Goal: Task Accomplishment & Management: Complete application form

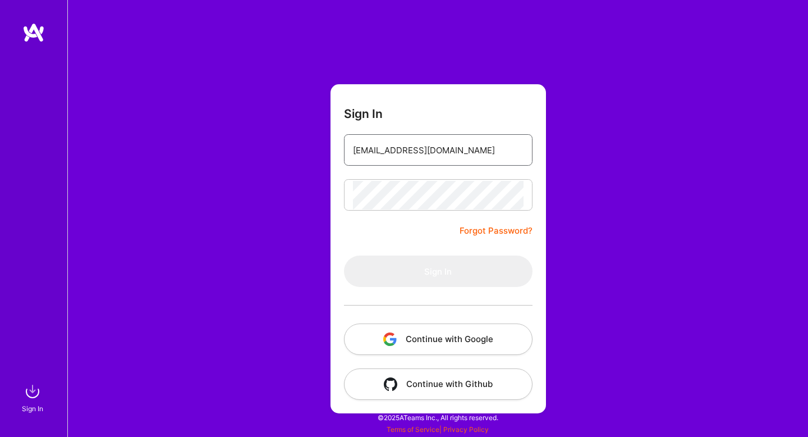
click at [461, 158] on input "[EMAIL_ADDRESS][DOMAIN_NAME]" at bounding box center [438, 150] width 171 height 29
type input "[EMAIL_ADDRESS][DOMAIN_NAME]"
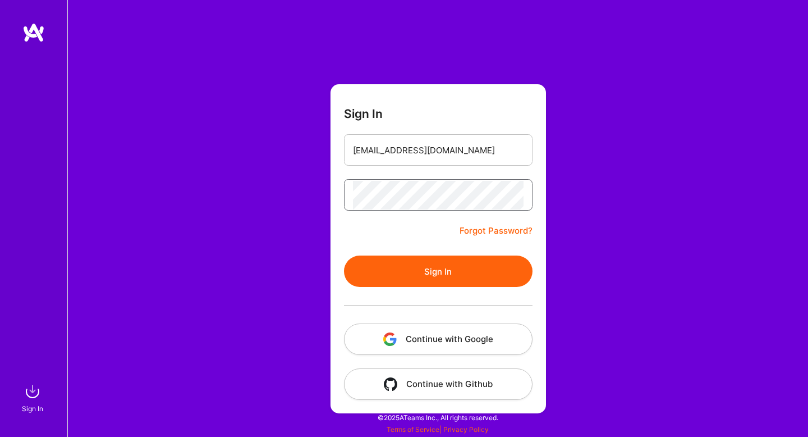
click at [344, 255] on button "Sign In" at bounding box center [438, 270] width 189 height 31
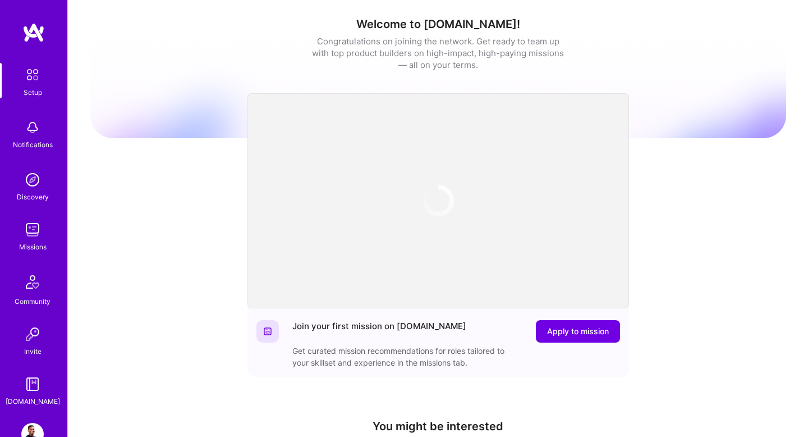
click at [40, 237] on img at bounding box center [32, 229] width 22 height 22
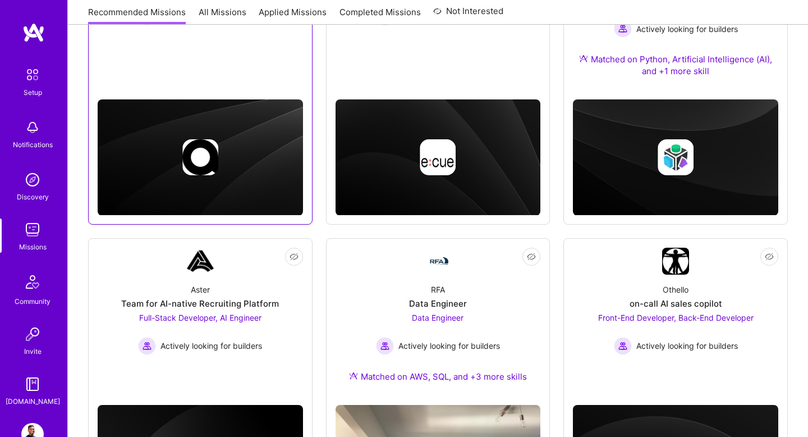
scroll to position [399, 0]
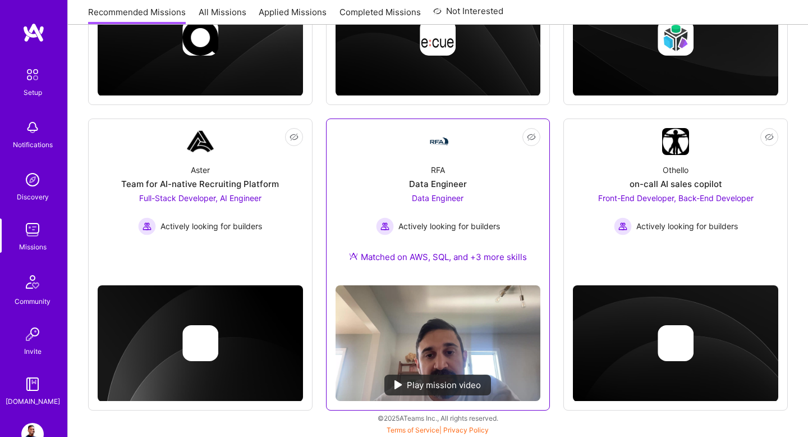
click at [419, 200] on span "Data Engineer" at bounding box center [438, 198] width 52 height 10
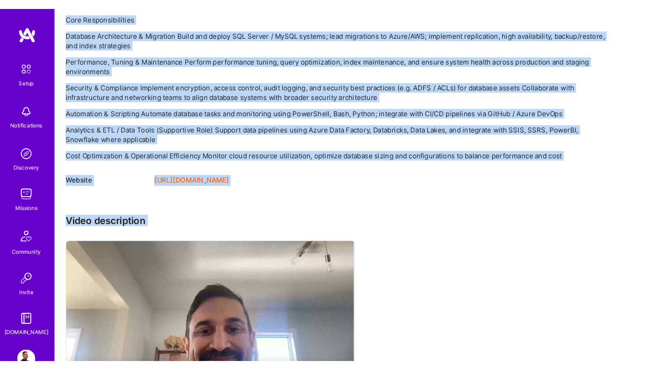
scroll to position [829, 0]
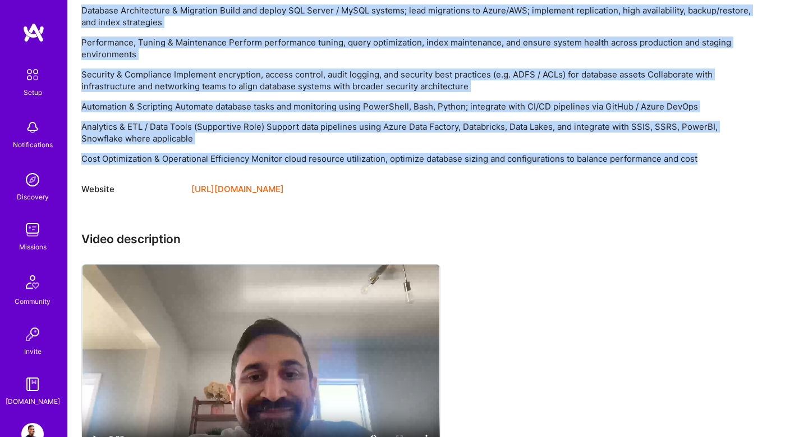
drag, startPoint x: 158, startPoint y: 104, endPoint x: 704, endPoint y: 155, distance: 548.3
copy div "LO ips dolorsitametc adip elitseddoeiu te incidid utlaboree dolorema aliquae ad…"
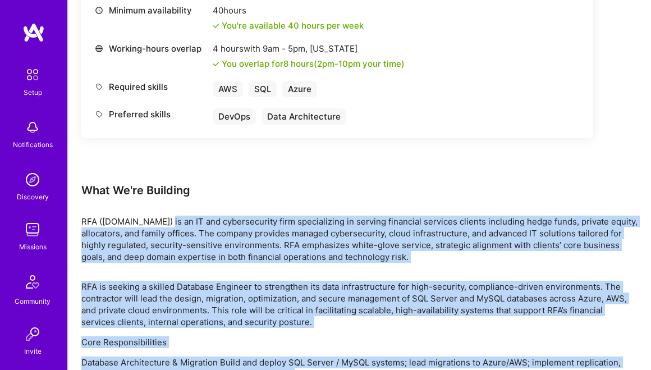
scroll to position [500, 0]
copy div "LO ips dolorsitametc adip elitseddoeiu te incidid utlaboree dolorema aliquae ad…"
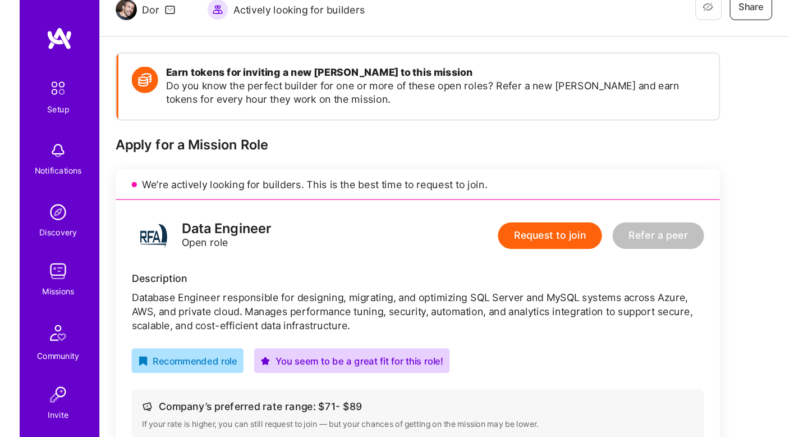
scroll to position [116, 0]
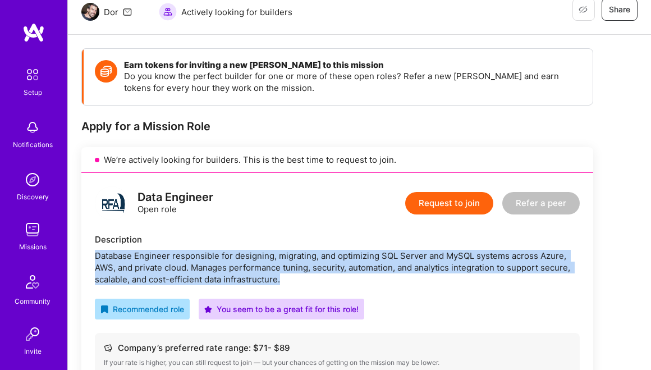
drag, startPoint x: 94, startPoint y: 255, endPoint x: 282, endPoint y: 284, distance: 190.3
click at [282, 284] on div "Database Engineer responsible for designing, migrating, and optimizing SQL Serv…" at bounding box center [337, 267] width 485 height 35
copy div "Database Engineer responsible for designing, migrating, and optimizing SQL Serv…"
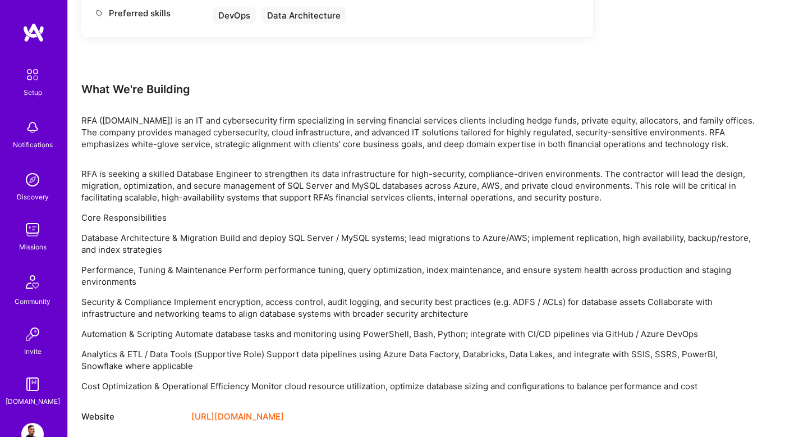
scroll to position [0, 0]
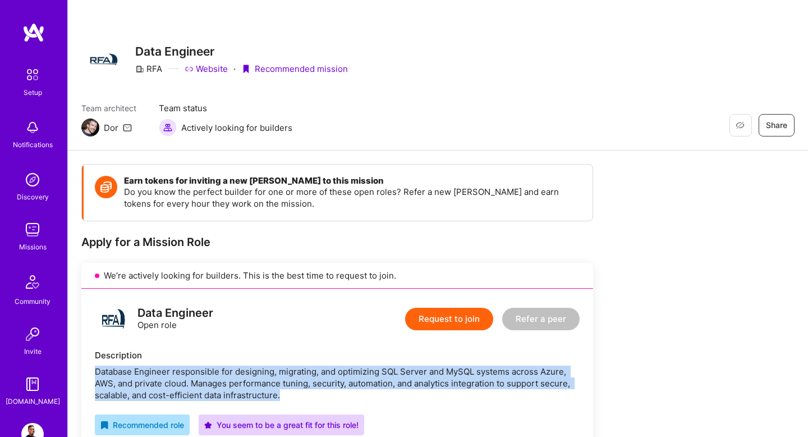
click at [454, 320] on button "Request to join" at bounding box center [449, 318] width 88 height 22
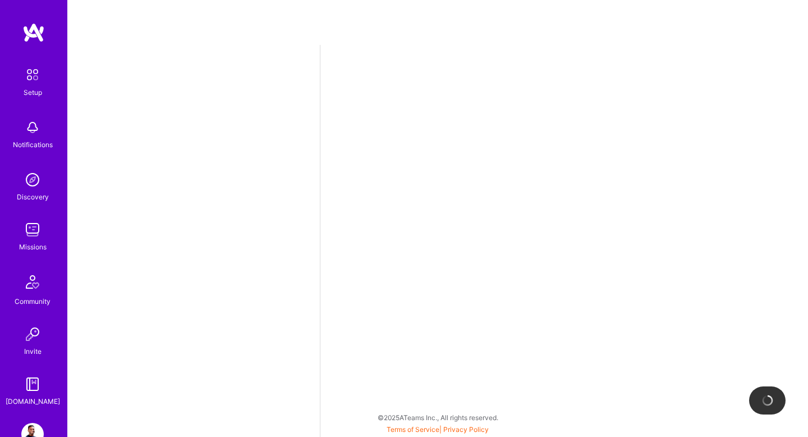
select select "US"
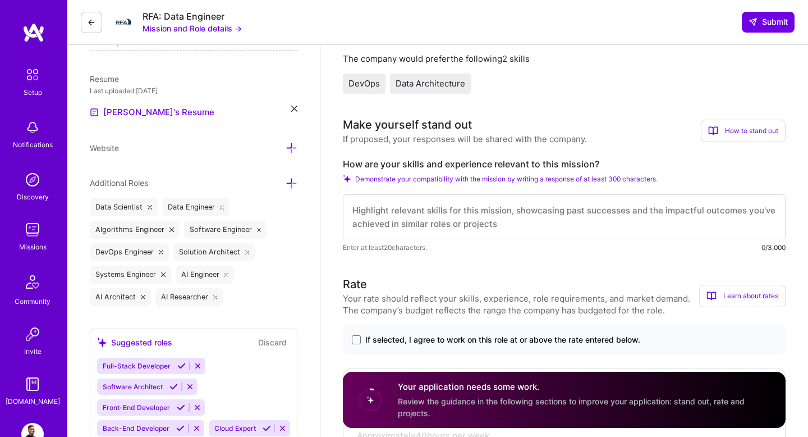
scroll to position [270, 0]
click at [403, 214] on textarea at bounding box center [564, 216] width 443 height 45
paste textarea "L ipsu dolorsita consectetu adipiscin, elitseddoe, tem incididun utla etdolor m…"
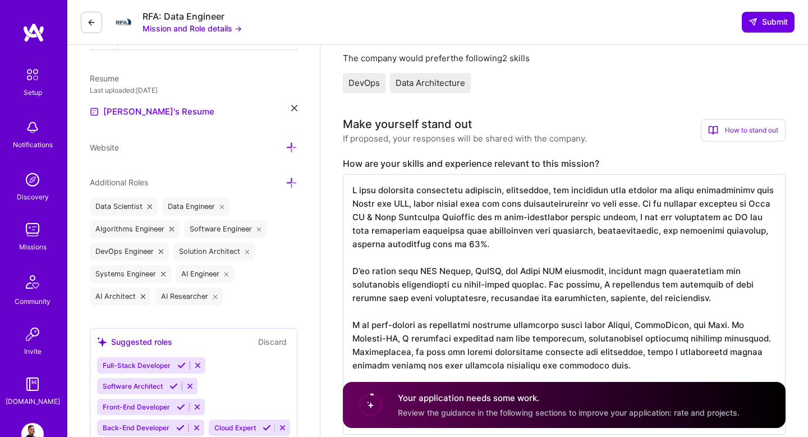
click at [417, 192] on textarea at bounding box center [564, 304] width 443 height 260
click at [539, 192] on textarea at bounding box center [564, 304] width 443 height 260
drag, startPoint x: 522, startPoint y: 273, endPoint x: 563, endPoint y: 274, distance: 41.0
click at [563, 274] on textarea at bounding box center [564, 304] width 443 height 260
click at [435, 287] on textarea at bounding box center [564, 304] width 443 height 260
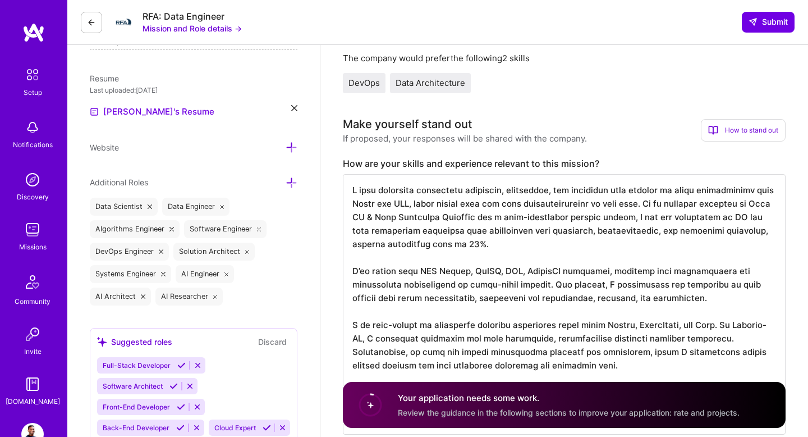
click at [519, 303] on textarea at bounding box center [564, 304] width 443 height 260
click at [567, 306] on textarea at bounding box center [564, 304] width 443 height 260
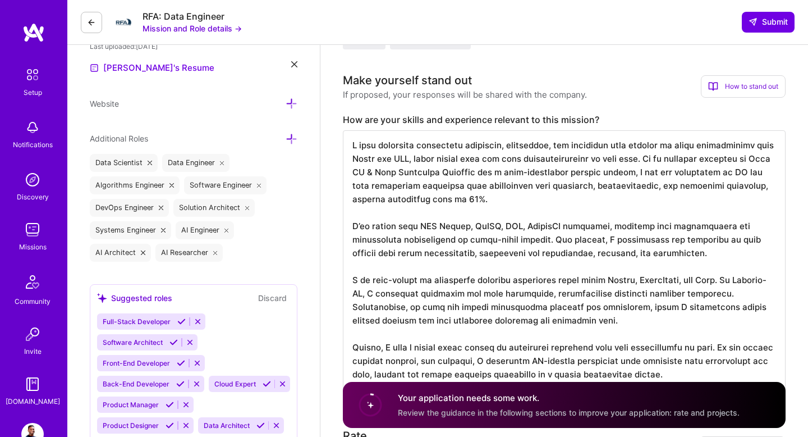
scroll to position [320, 0]
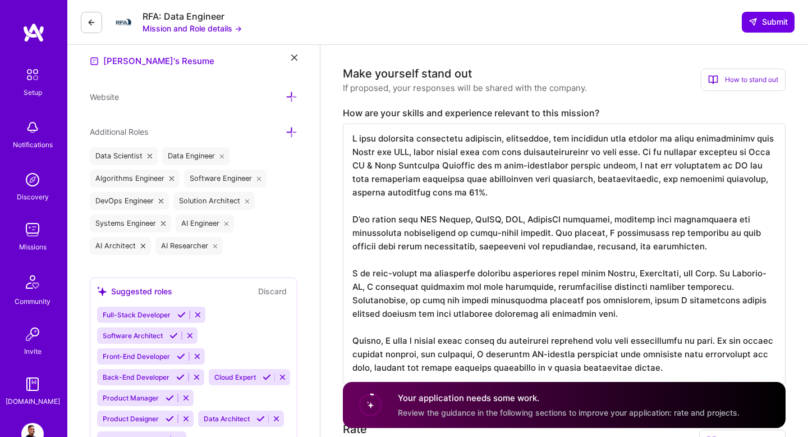
drag, startPoint x: 397, startPoint y: 289, endPoint x: 764, endPoint y: 281, distance: 367.0
click at [764, 281] on textarea at bounding box center [564, 253] width 443 height 260
click at [429, 326] on textarea at bounding box center [564, 253] width 443 height 260
drag, startPoint x: 402, startPoint y: 288, endPoint x: 504, endPoint y: 288, distance: 102.1
click at [504, 289] on textarea at bounding box center [564, 253] width 443 height 260
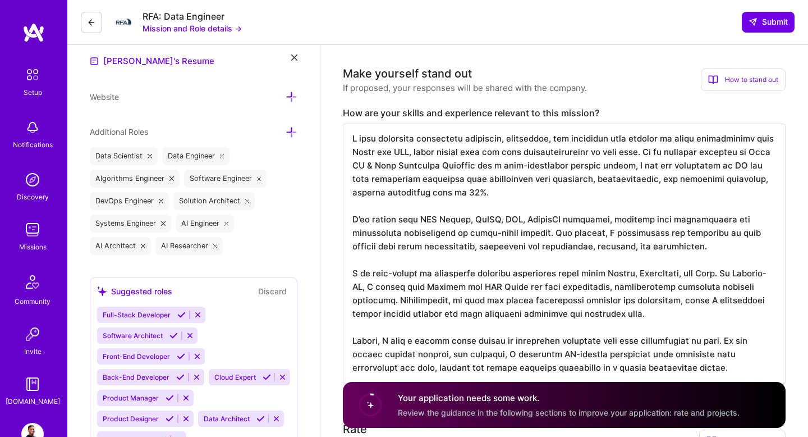
drag, startPoint x: 637, startPoint y: 288, endPoint x: 394, endPoint y: 300, distance: 243.8
click at [394, 301] on textarea at bounding box center [564, 253] width 443 height 260
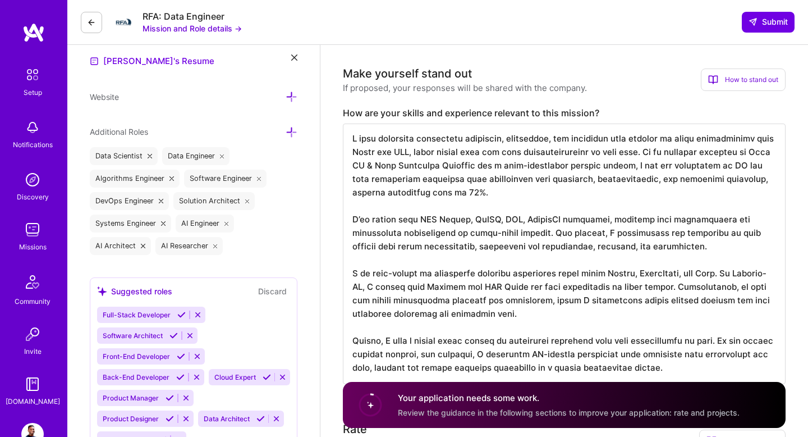
click at [452, 300] on textarea at bounding box center [564, 253] width 443 height 260
click at [365, 219] on textarea at bounding box center [564, 253] width 443 height 260
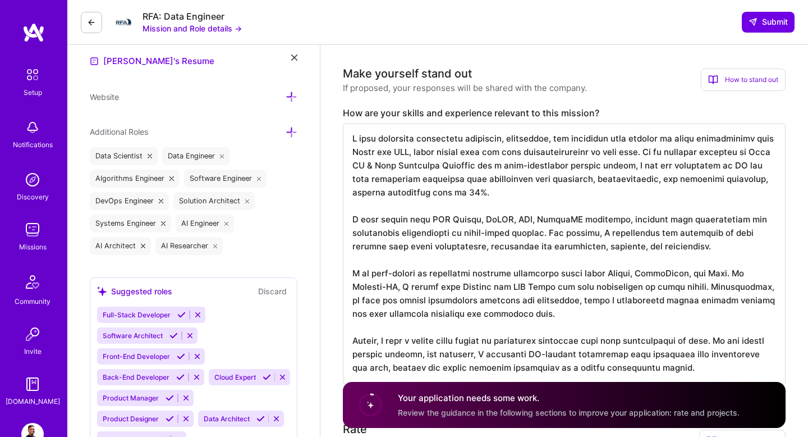
drag, startPoint x: 417, startPoint y: 142, endPoint x: 349, endPoint y: 140, distance: 68.5
click at [349, 140] on textarea at bounding box center [564, 253] width 443 height 260
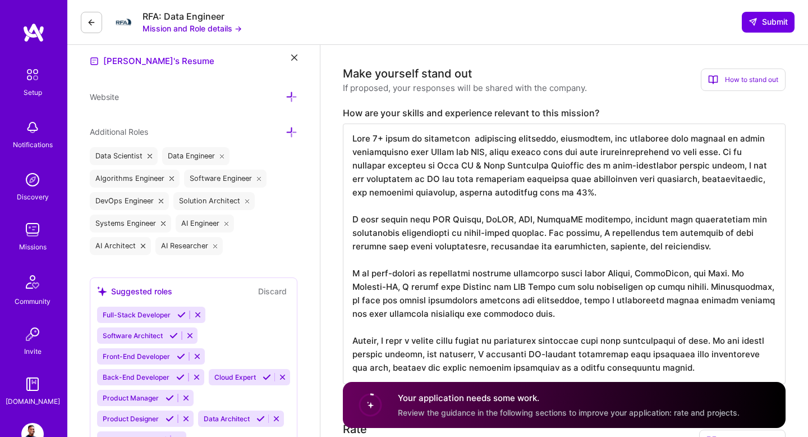
drag, startPoint x: 516, startPoint y: 141, endPoint x: 468, endPoint y: 139, distance: 47.7
click at [467, 139] on textarea at bounding box center [564, 253] width 443 height 260
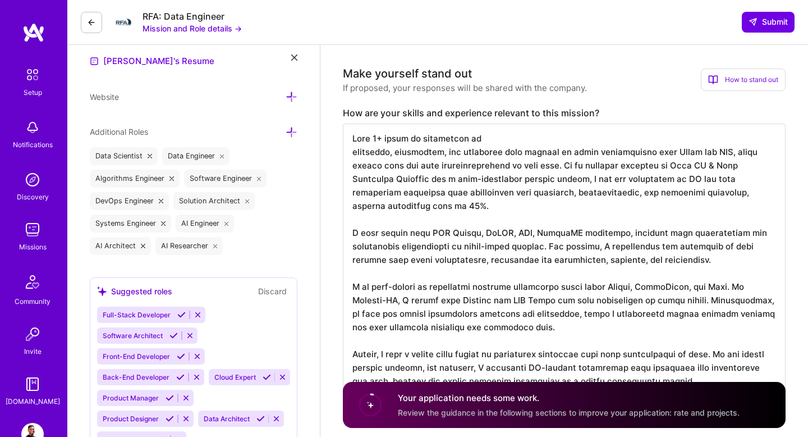
click at [563, 144] on textarea at bounding box center [564, 260] width 443 height 274
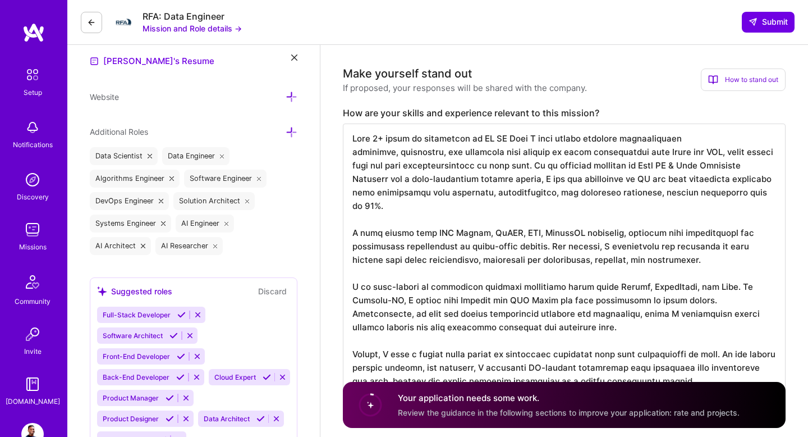
click at [353, 153] on textarea at bounding box center [564, 260] width 443 height 274
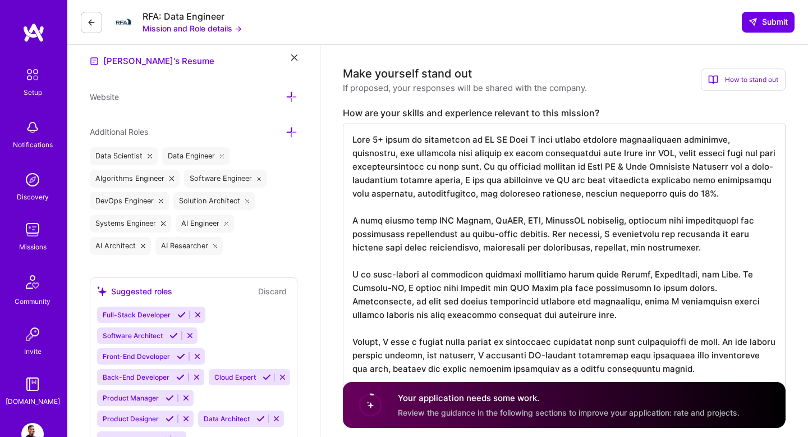
scroll to position [0, 0]
click at [507, 224] on textarea at bounding box center [564, 253] width 443 height 260
click at [511, 225] on textarea at bounding box center [564, 253] width 443 height 260
click at [522, 222] on textarea at bounding box center [564, 253] width 443 height 260
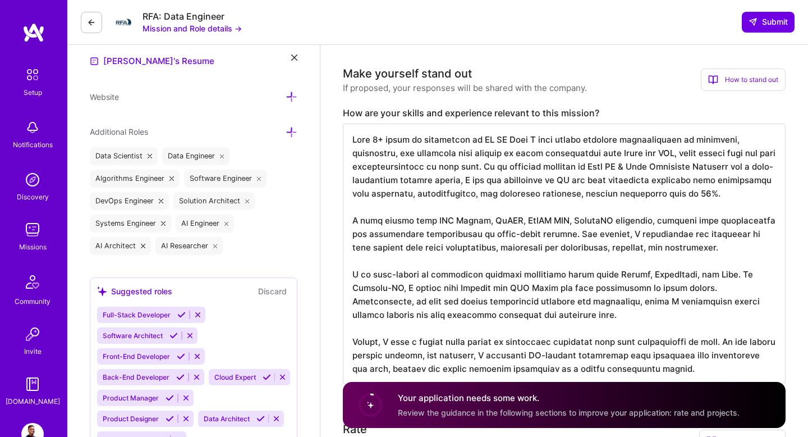
paste textarea "postgresql"
click at [518, 223] on textarea at bounding box center [564, 253] width 443 height 260
click at [555, 224] on textarea at bounding box center [564, 253] width 443 height 260
click at [708, 235] on textarea at bounding box center [564, 253] width 443 height 260
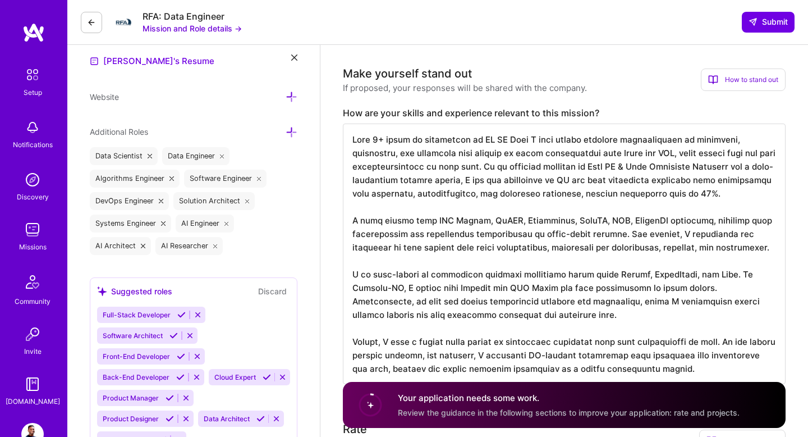
drag, startPoint x: 745, startPoint y: 277, endPoint x: 311, endPoint y: 270, distance: 433.2
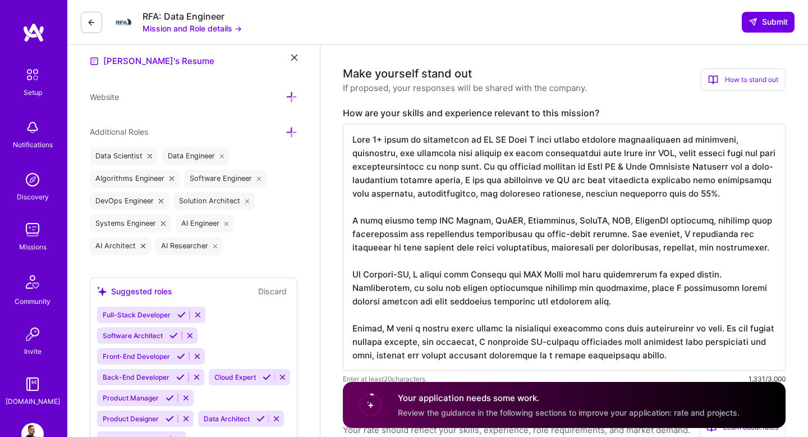
drag, startPoint x: 598, startPoint y: 291, endPoint x: 760, endPoint y: 288, distance: 161.6
click at [760, 289] on textarea at bounding box center [564, 246] width 443 height 247
click at [706, 277] on textarea at bounding box center [564, 246] width 443 height 247
click at [399, 305] on textarea at bounding box center [564, 246] width 443 height 247
click at [451, 243] on textarea at bounding box center [564, 246] width 443 height 247
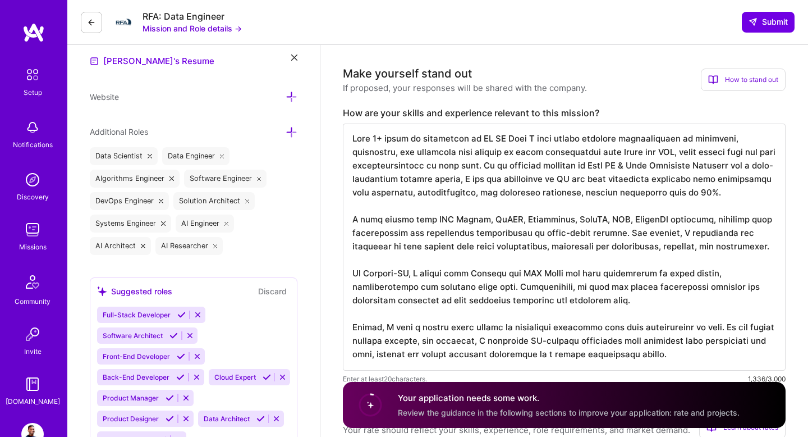
scroll to position [1, 0]
drag, startPoint x: 664, startPoint y: 359, endPoint x: 384, endPoint y: 339, distance: 280.7
click at [384, 339] on textarea at bounding box center [564, 246] width 443 height 247
click at [585, 351] on textarea at bounding box center [564, 246] width 443 height 247
drag, startPoint x: 659, startPoint y: 359, endPoint x: 321, endPoint y: 332, distance: 338.8
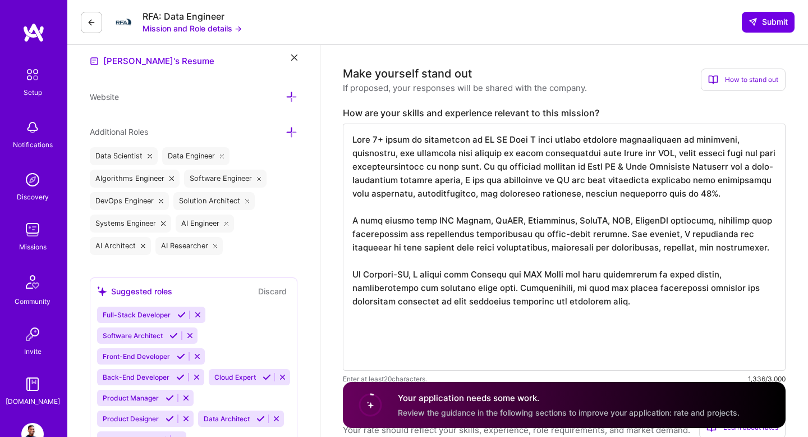
scroll to position [0, 0]
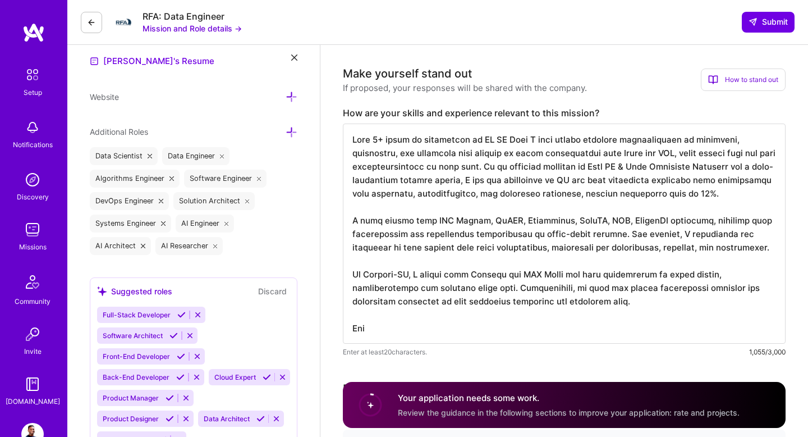
click at [471, 251] on textarea at bounding box center [564, 233] width 443 height 220
paste textarea "lore 0 ipsum do sitametcon ad EL/SE doe temp incididuntu, L’et dolore magnaaliq…"
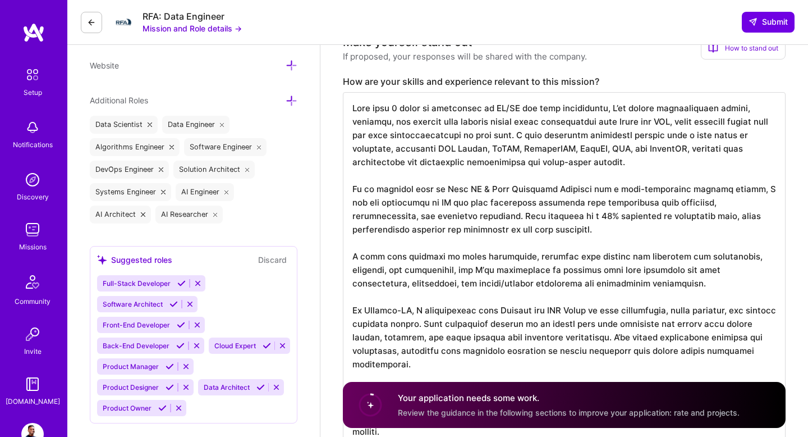
scroll to position [347, 0]
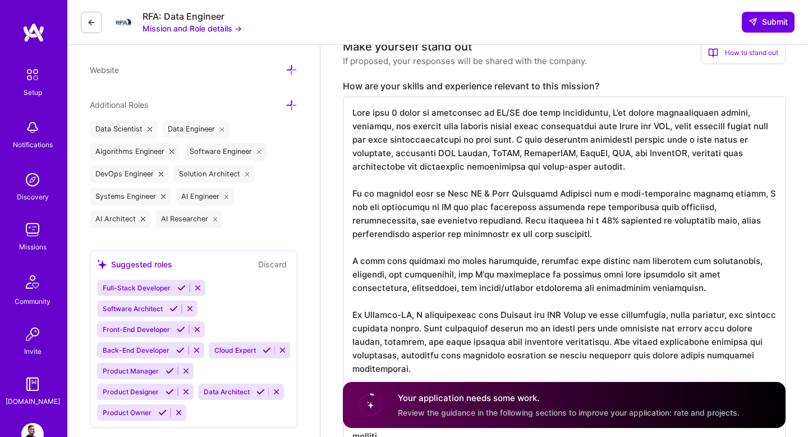
click at [576, 113] on textarea at bounding box center [564, 274] width 443 height 355
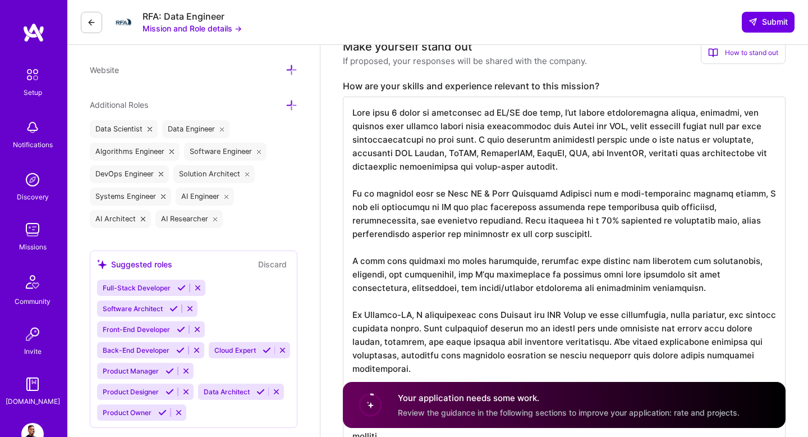
click at [569, 116] on textarea at bounding box center [564, 274] width 443 height 355
click at [642, 112] on textarea at bounding box center [564, 274] width 443 height 355
click at [732, 112] on textarea at bounding box center [564, 274] width 443 height 355
click at [670, 126] on textarea at bounding box center [564, 274] width 443 height 355
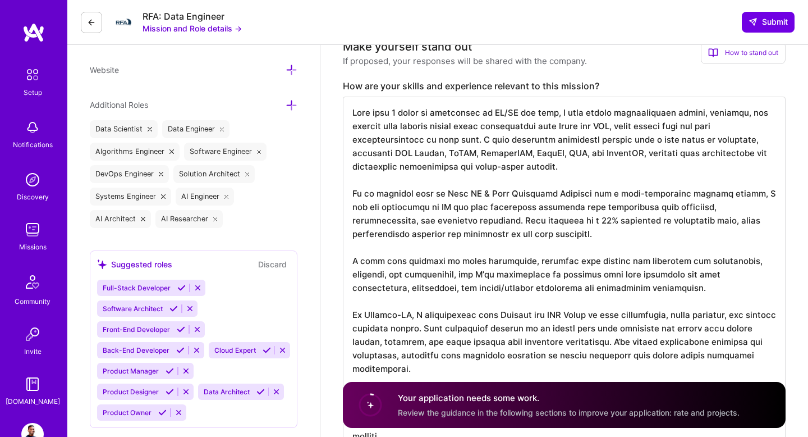
click at [496, 141] on textarea at bounding box center [564, 274] width 443 height 355
click at [497, 141] on textarea at bounding box center [564, 274] width 443 height 355
click at [546, 157] on textarea at bounding box center [564, 274] width 443 height 355
click at [574, 157] on textarea at bounding box center [564, 274] width 443 height 355
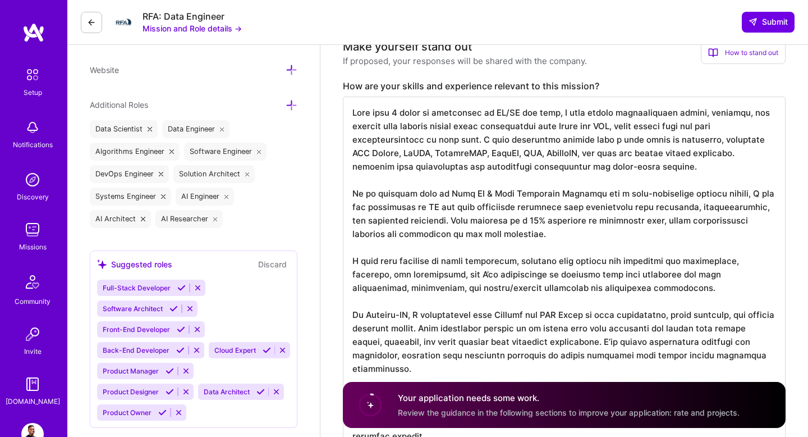
drag, startPoint x: 736, startPoint y: 151, endPoint x: 740, endPoint y: 170, distance: 18.9
click at [740, 170] on textarea at bounding box center [564, 274] width 443 height 355
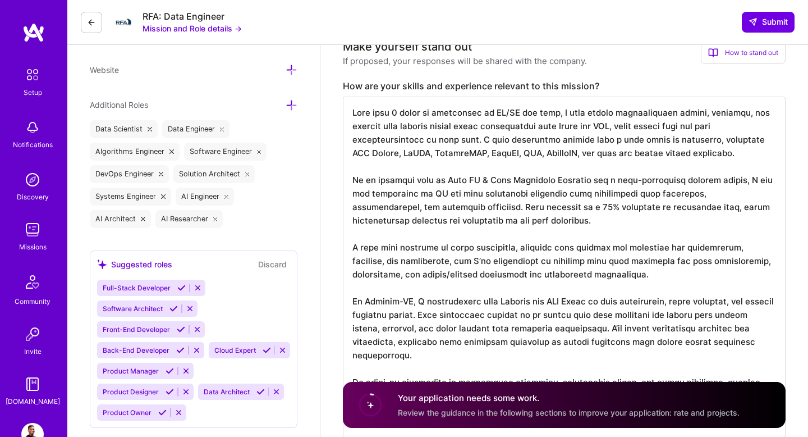
click at [427, 173] on textarea at bounding box center [564, 267] width 443 height 341
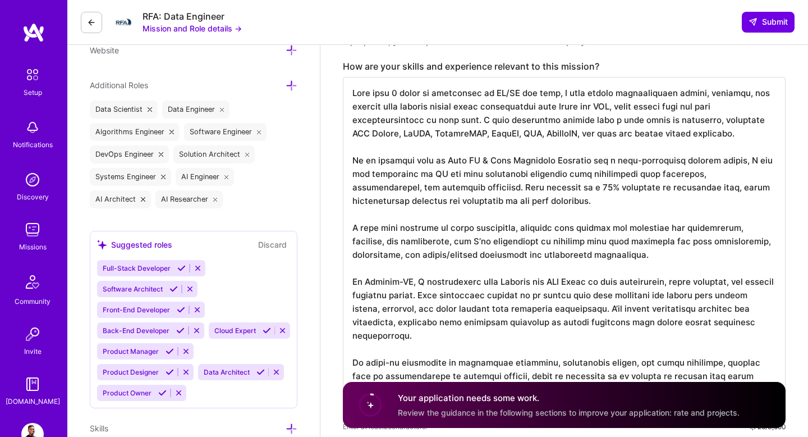
click at [652, 229] on textarea at bounding box center [564, 247] width 443 height 341
drag, startPoint x: 577, startPoint y: 260, endPoint x: 353, endPoint y: 229, distance: 225.4
click at [352, 229] on textarea at bounding box center [564, 247] width 443 height 341
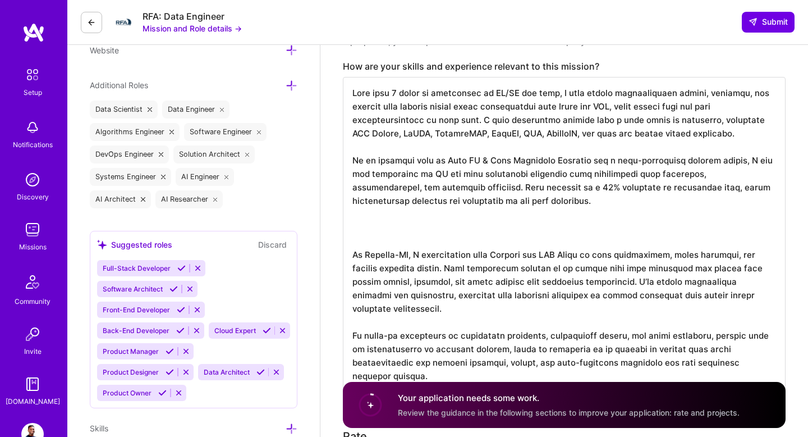
click at [354, 246] on textarea at bounding box center [564, 234] width 443 height 314
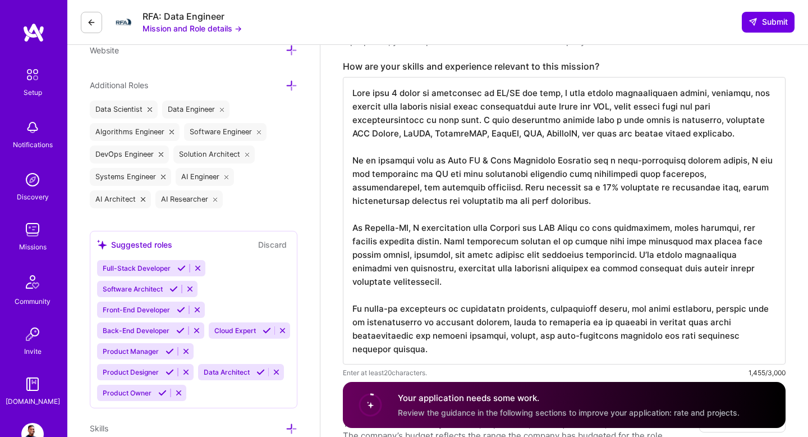
drag, startPoint x: 488, startPoint y: 229, endPoint x: 556, endPoint y: 229, distance: 68.5
click at [556, 229] on textarea at bounding box center [564, 220] width 443 height 287
click at [642, 256] on textarea at bounding box center [564, 214] width 443 height 274
click at [578, 254] on textarea at bounding box center [564, 214] width 443 height 274
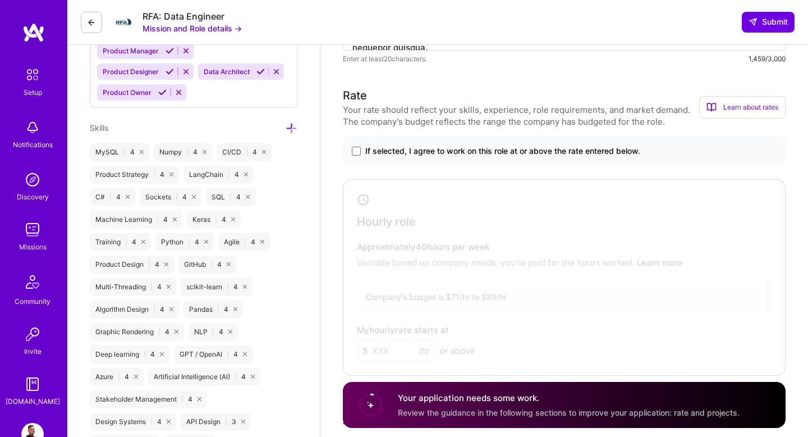
scroll to position [669, 0]
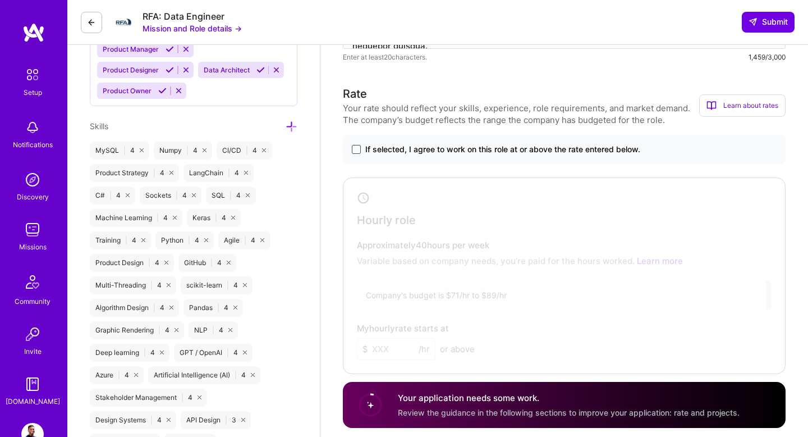
type textarea "With over 9 years of experience in AI/ML and data, I have helped organisations …"
click at [353, 148] on span at bounding box center [356, 149] width 9 height 9
click at [0, 0] on input "If selected, I agree to work on this role at or above the rate entered below." at bounding box center [0, 0] width 0 height 0
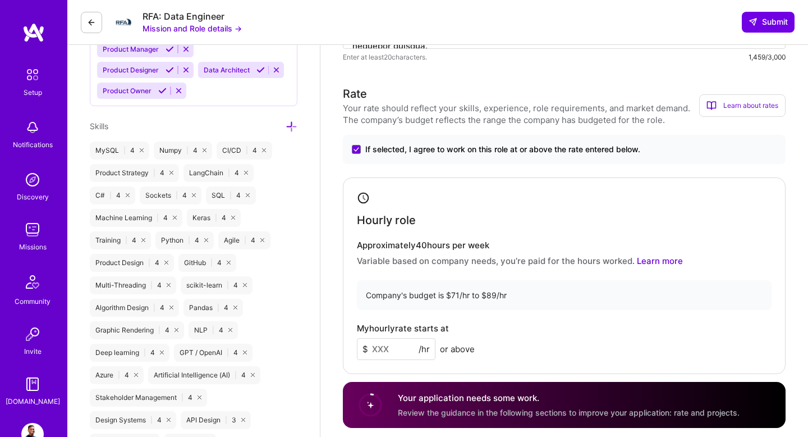
click at [392, 346] on input at bounding box center [396, 349] width 79 height 22
type input "89"
click at [577, 351] on div "My hourly rate starts at $ 89 /hr or above" at bounding box center [564, 341] width 415 height 36
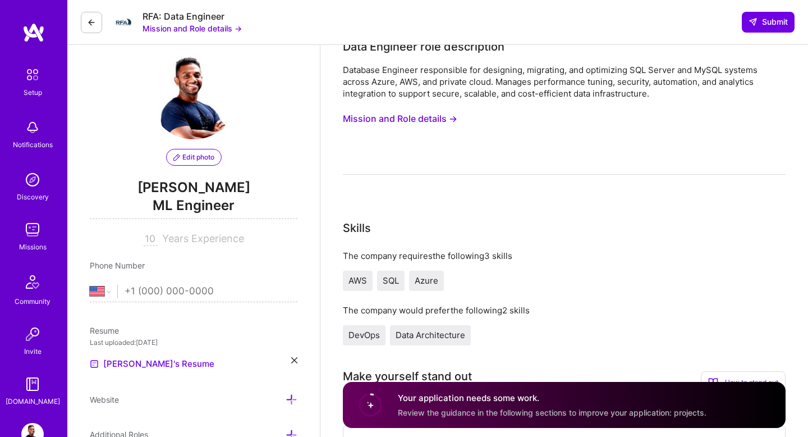
scroll to position [0, 0]
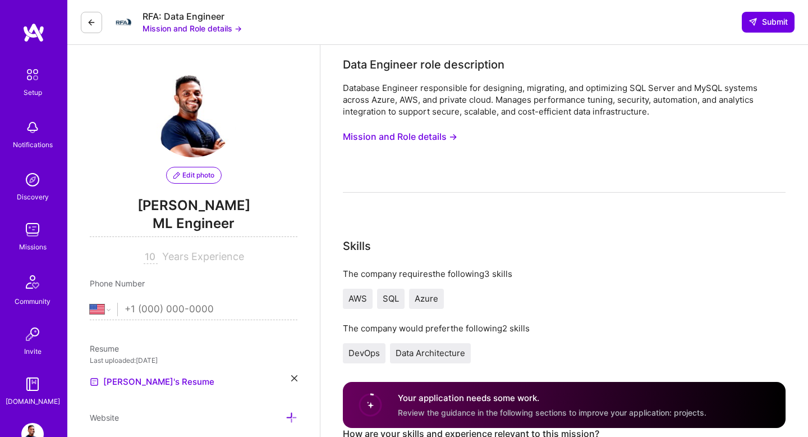
click at [433, 141] on button "Mission and Role details →" at bounding box center [400, 136] width 114 height 21
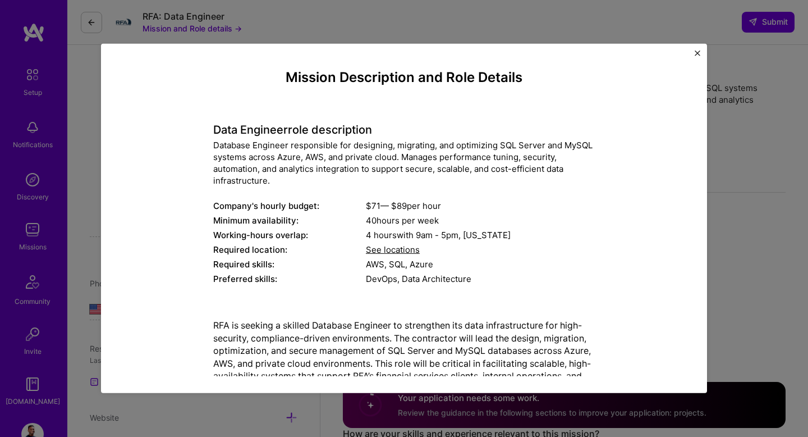
click at [397, 251] on span "See locations" at bounding box center [393, 249] width 54 height 11
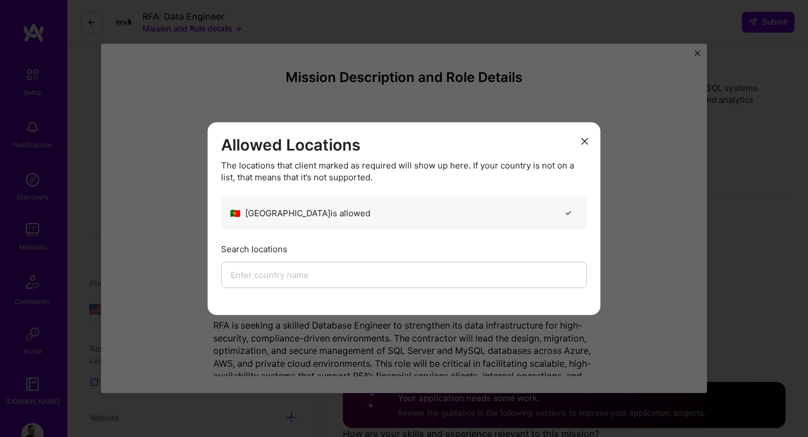
click at [341, 277] on input "modal" at bounding box center [404, 274] width 366 height 26
type input "s"
click at [396, 284] on input "modal" at bounding box center [404, 274] width 366 height 26
click at [291, 277] on input "modal" at bounding box center [404, 274] width 366 height 26
type input "[GEOGRAPHIC_DATA]"
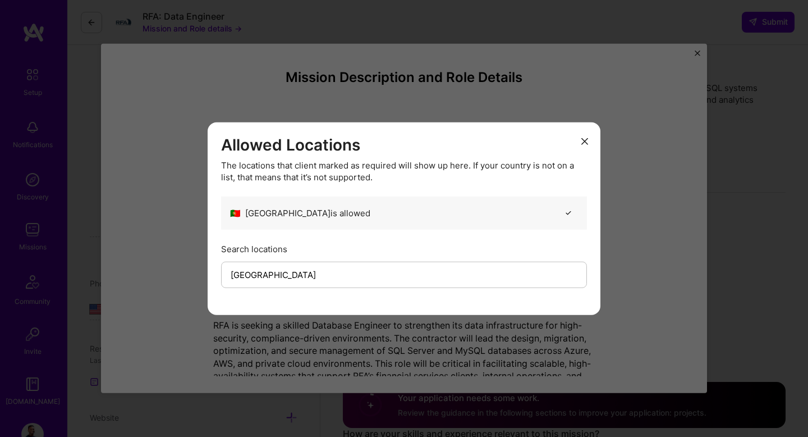
click at [497, 208] on div "🇵🇹 [GEOGRAPHIC_DATA] is allowed" at bounding box center [404, 212] width 366 height 33
drag, startPoint x: 406, startPoint y: 276, endPoint x: 167, endPoint y: 279, distance: 239.6
click at [167, 279] on div "Allowed Locations The locations that client marked as required will show up her…" at bounding box center [404, 218] width 808 height 437
type input "[GEOGRAPHIC_DATA]"
click at [559, 217] on div "🇵🇹 [GEOGRAPHIC_DATA] is allowed" at bounding box center [404, 212] width 366 height 33
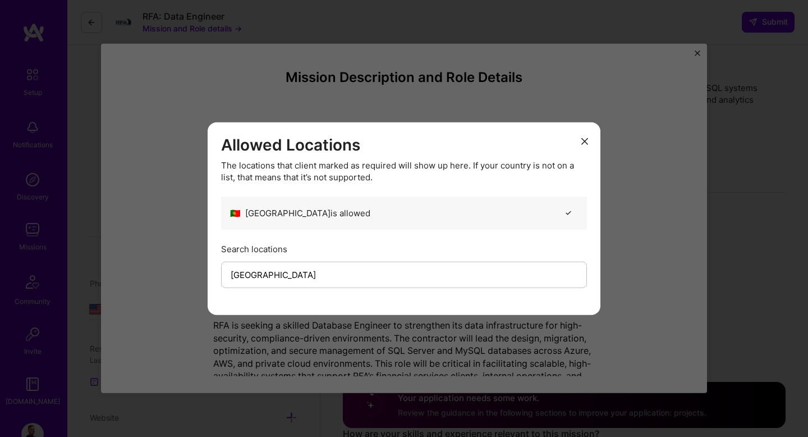
click at [583, 141] on icon "modal" at bounding box center [584, 140] width 7 height 7
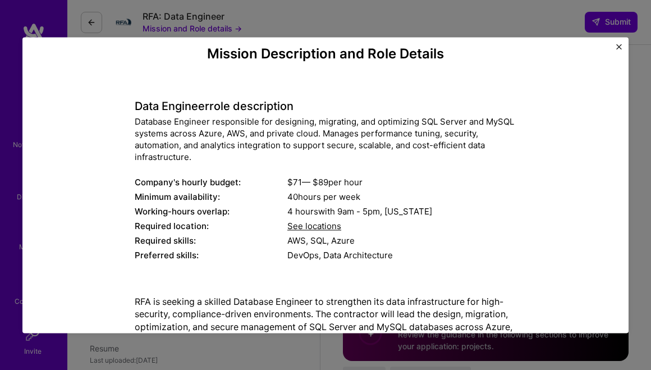
click at [618, 50] on button "Close" at bounding box center [619, 50] width 6 height 12
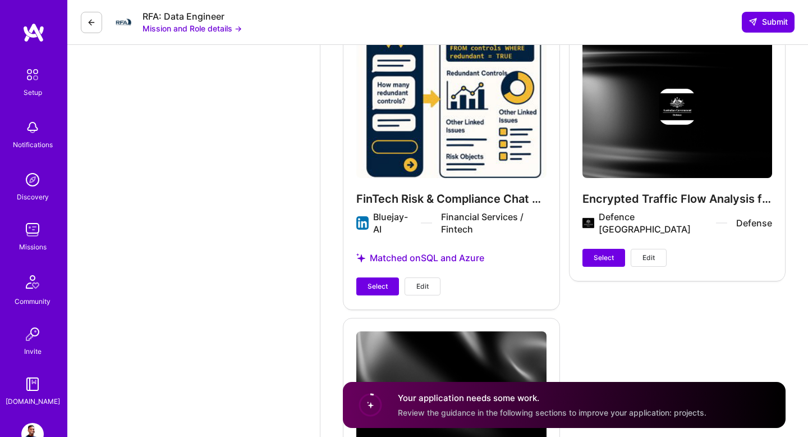
scroll to position [3396, 0]
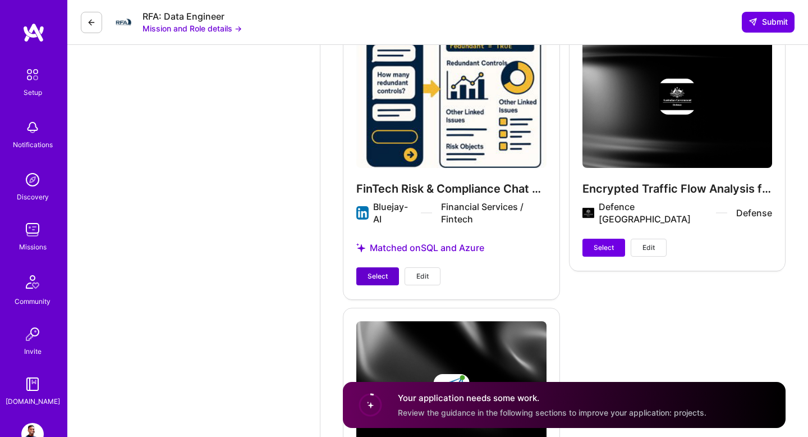
click at [375, 277] on span "Select" at bounding box center [378, 276] width 20 height 10
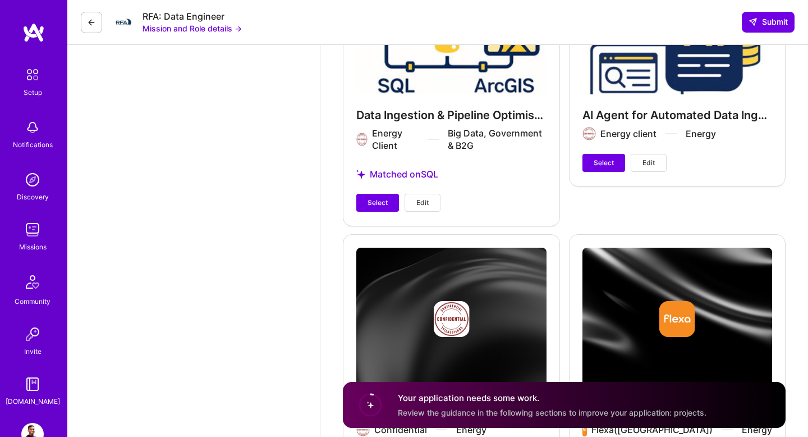
scroll to position [2914, 0]
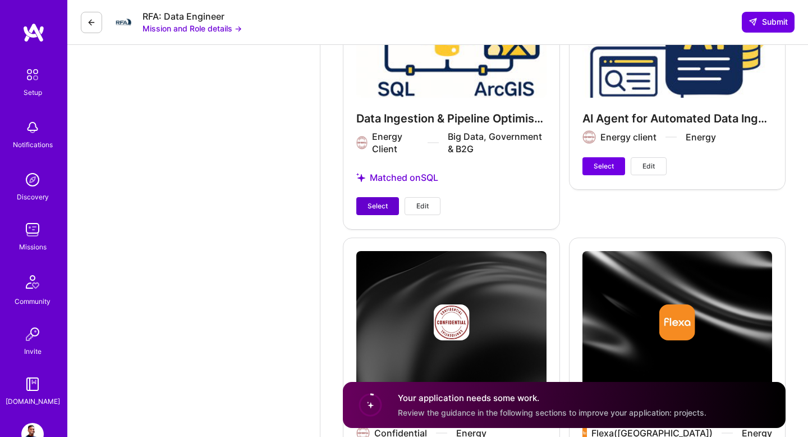
click at [383, 205] on span "Select" at bounding box center [378, 206] width 20 height 10
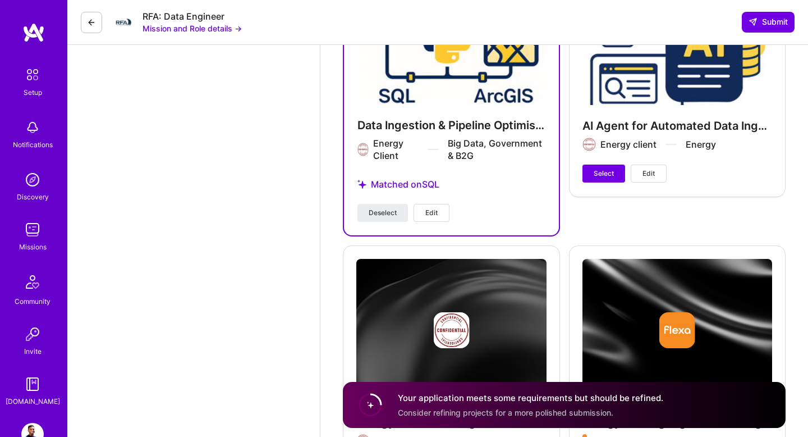
scroll to position [2896, 0]
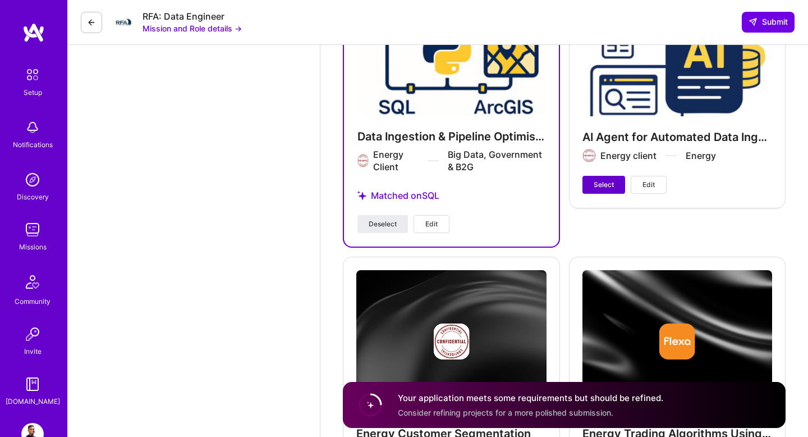
click at [612, 181] on span "Select" at bounding box center [604, 185] width 20 height 10
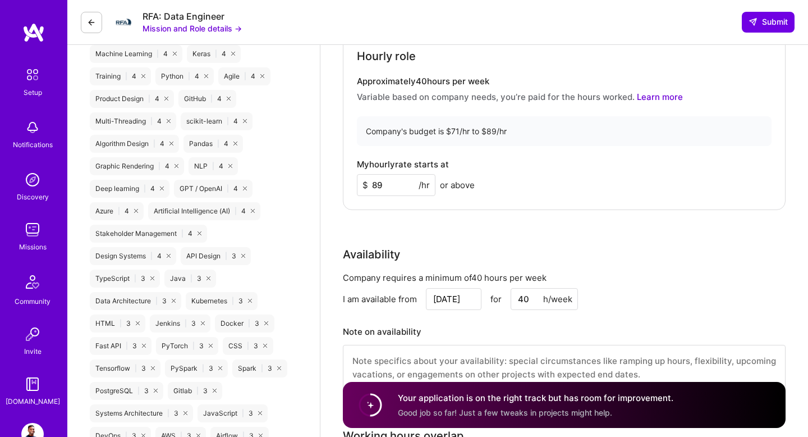
scroll to position [840, 0]
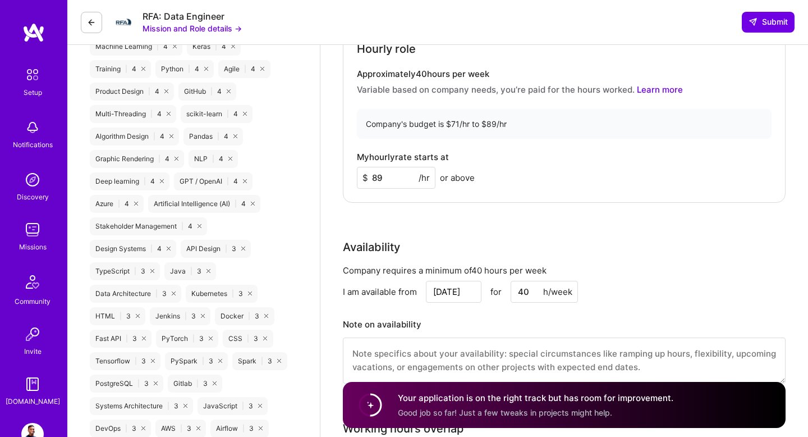
click at [396, 173] on input "89" at bounding box center [396, 178] width 79 height 22
click at [448, 210] on div "Rate Your rate should reflect your skills, experience, role requirements, and m…" at bounding box center [564, 155] width 443 height 483
click at [396, 180] on input "88" at bounding box center [396, 178] width 79 height 22
type input "8"
click at [403, 213] on div "Rate Your rate should reflect your skills, experience, role requirements, and m…" at bounding box center [564, 155] width 443 height 483
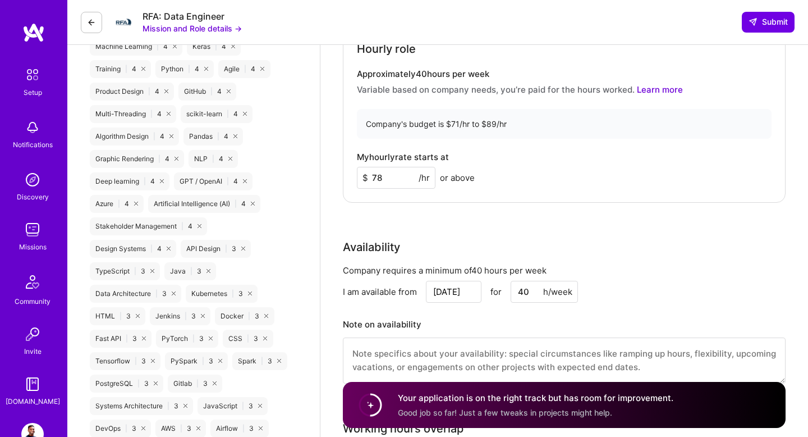
drag, startPoint x: 393, startPoint y: 182, endPoint x: 346, endPoint y: 178, distance: 47.8
click at [346, 178] on div "Hourly role Approximately 40 hours per week Variable based on company needs, yo…" at bounding box center [564, 104] width 443 height 196
type input "89"
click at [435, 210] on div "Rate Your rate should reflect your skills, experience, role requirements, and m…" at bounding box center [564, 155] width 443 height 483
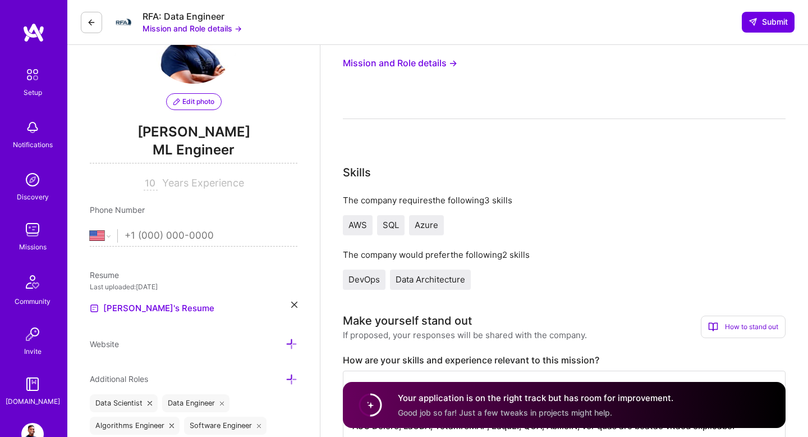
scroll to position [0, 0]
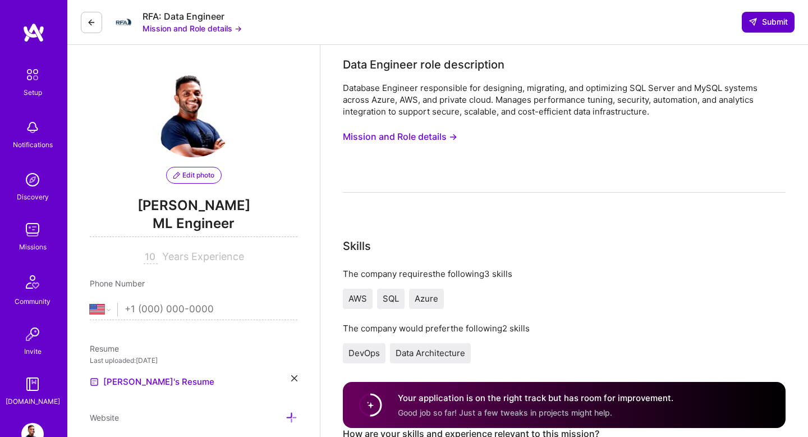
click at [775, 29] on button "Submit" at bounding box center [768, 22] width 53 height 20
click at [761, 22] on span "Submit" at bounding box center [767, 21] width 39 height 11
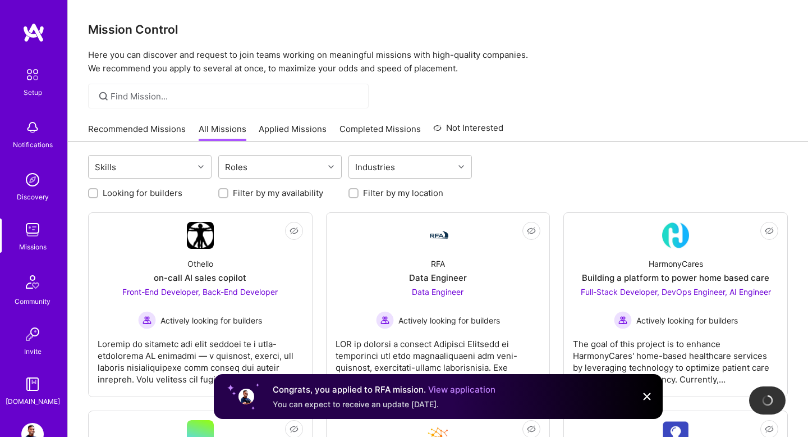
click at [153, 128] on link "Recommended Missions" at bounding box center [137, 132] width 98 height 19
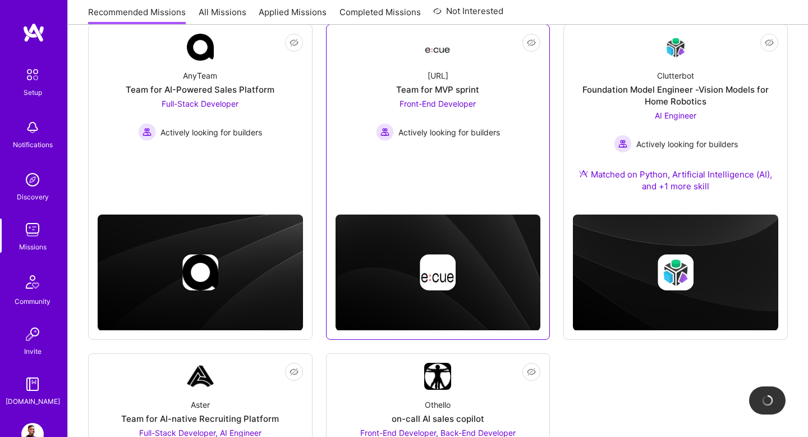
scroll to position [163, 0]
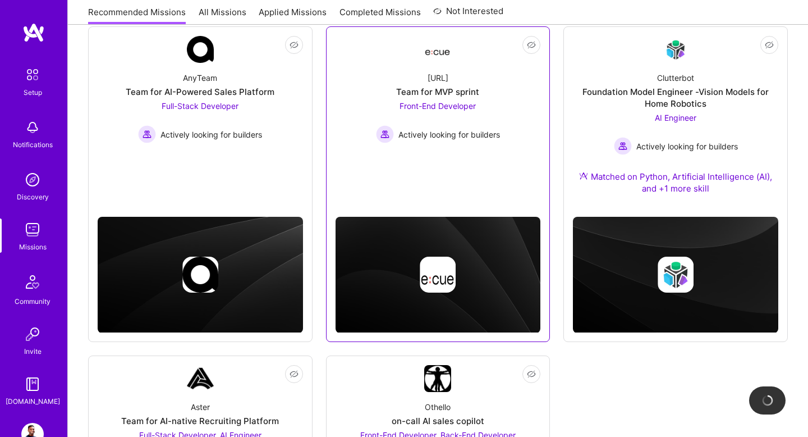
click at [440, 93] on div "Team for MVP sprint" at bounding box center [437, 92] width 83 height 12
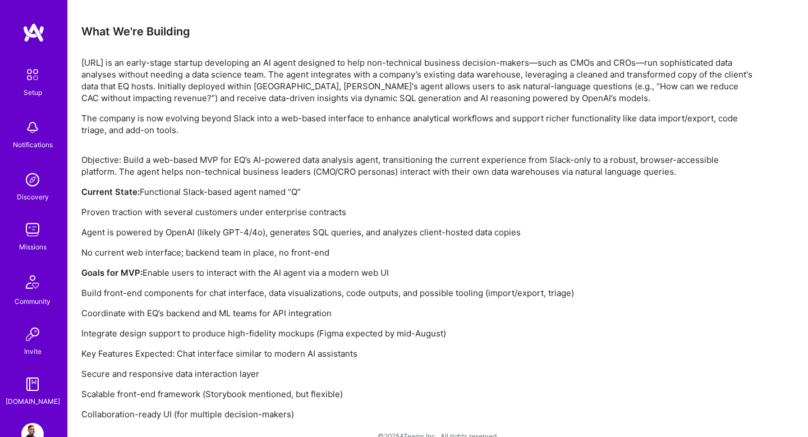
scroll to position [709, 0]
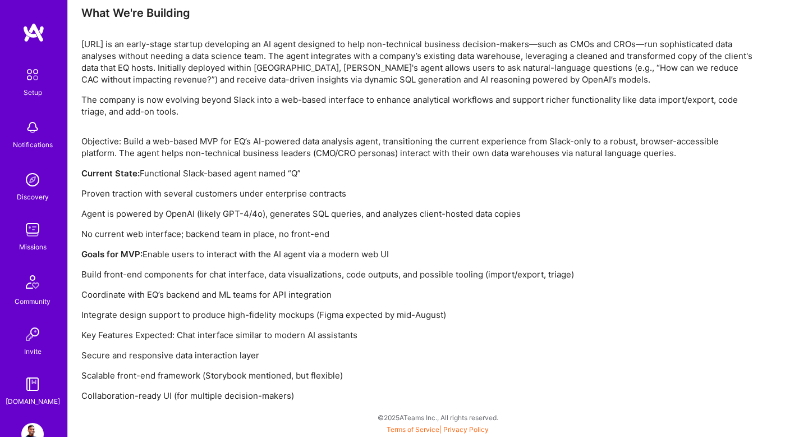
click at [26, 38] on img at bounding box center [33, 32] width 22 height 20
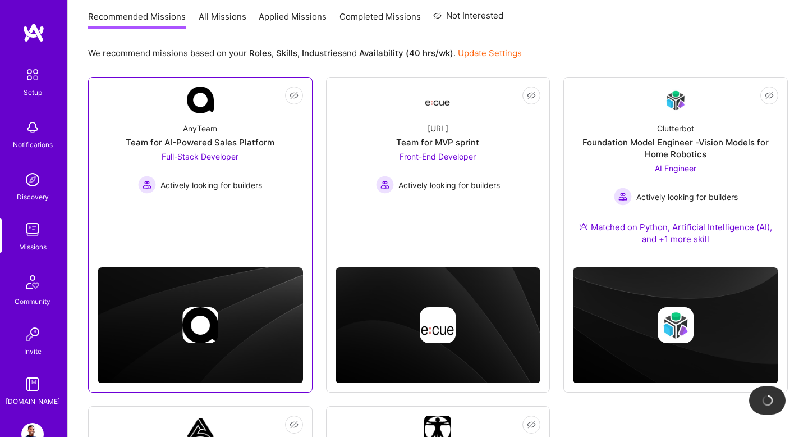
scroll to position [121, 0]
